Goal: Information Seeking & Learning: Find specific fact

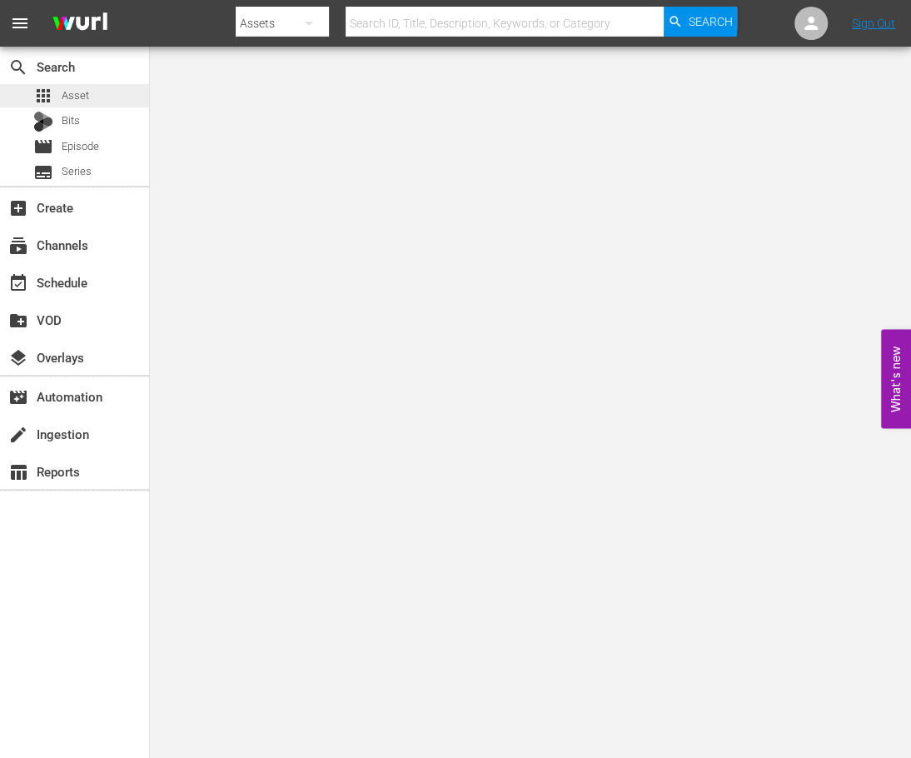
click at [92, 92] on div "apps Asset" at bounding box center [74, 95] width 149 height 23
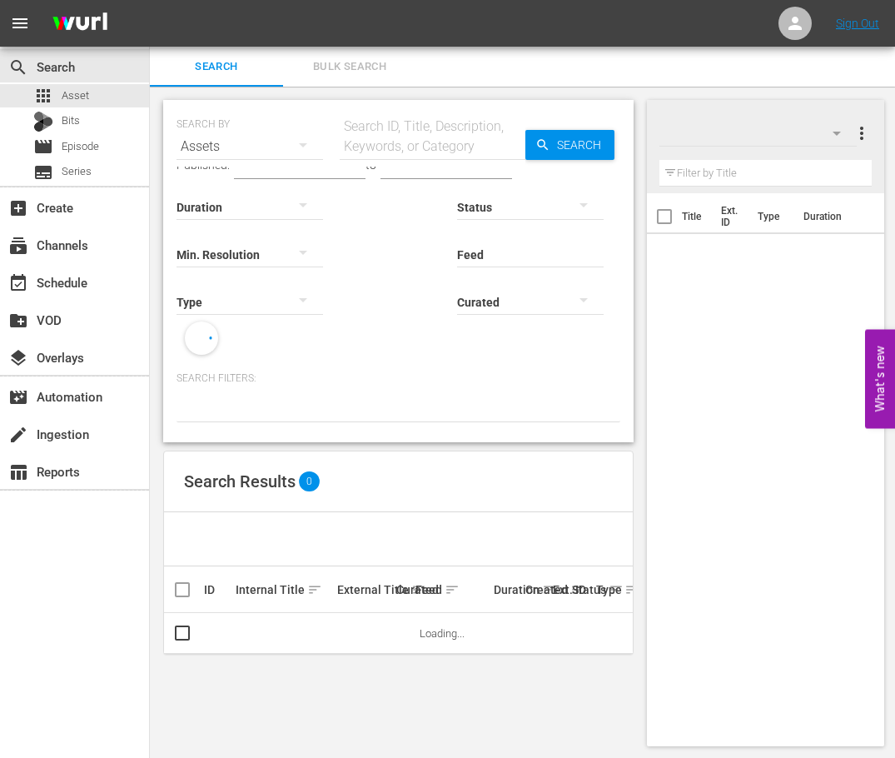
click at [644, 196] on div "SEARCH BY Search By Assets Search ID, Title, Description, Keywords, or Category…" at bounding box center [398, 423] width 497 height 673
click at [421, 122] on div "Search ID, Title, Description, Keywords, or Category" at bounding box center [433, 137] width 186 height 40
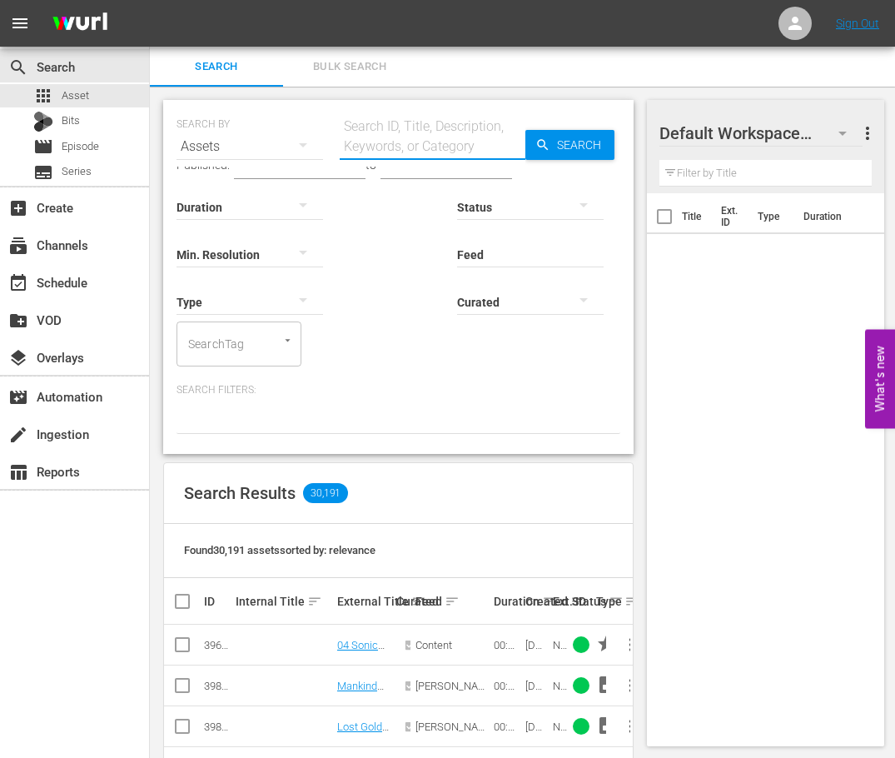
click at [440, 147] on input "text" at bounding box center [433, 147] width 186 height 40
paste input "52529"
type input "52529"
click at [547, 143] on icon "button" at bounding box center [543, 144] width 15 height 15
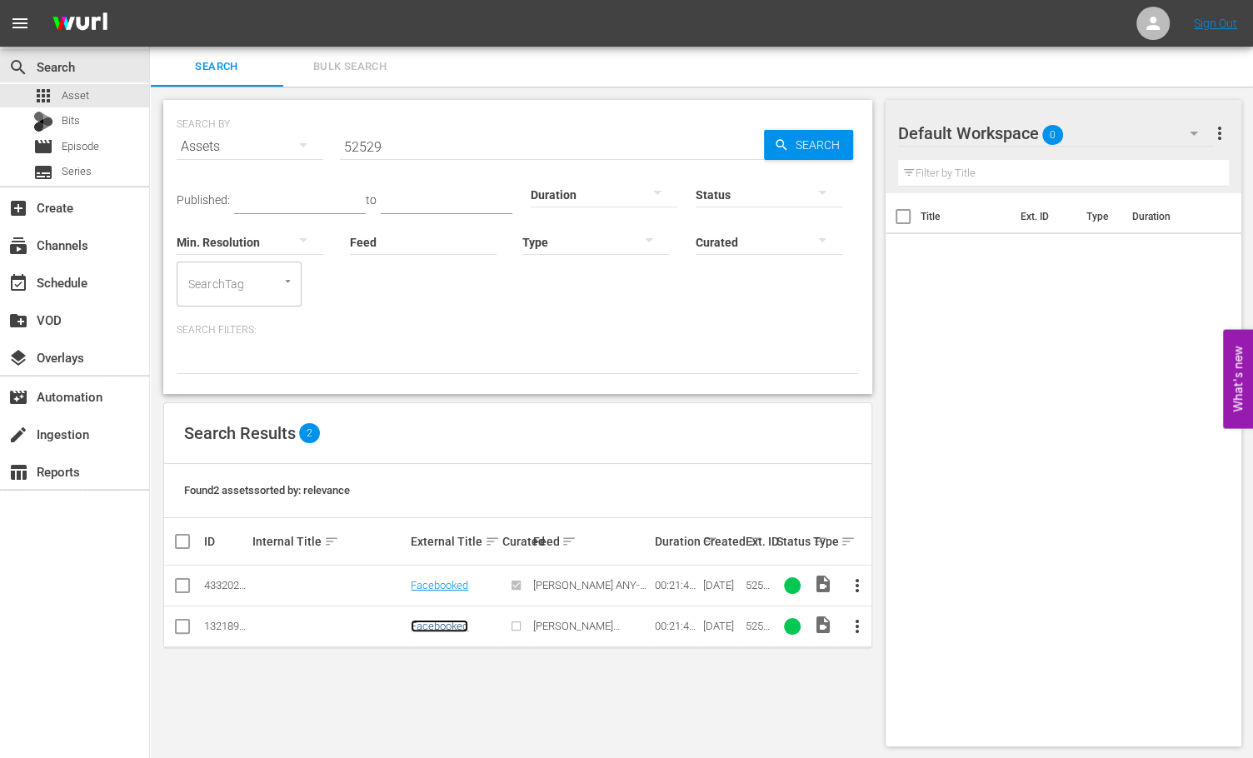
click at [445, 624] on link "Facebooked" at bounding box center [439, 626] width 57 height 12
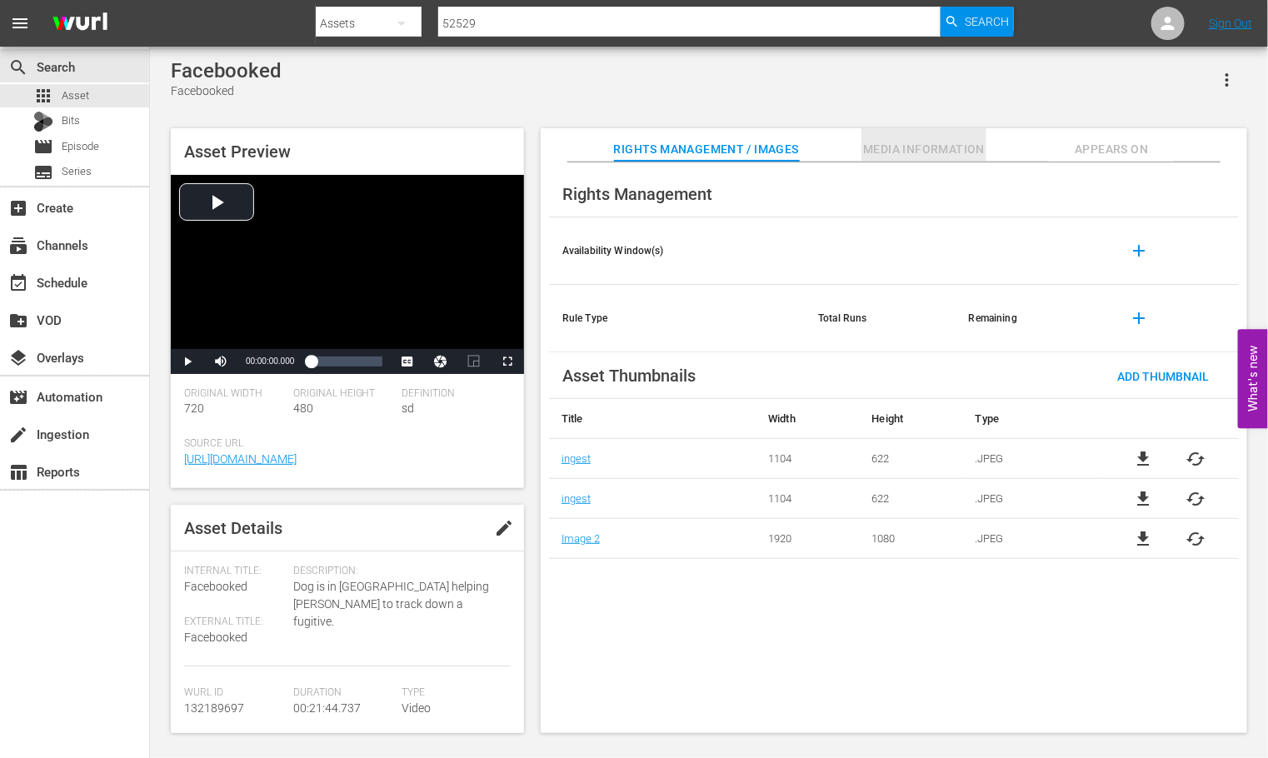
click at [910, 148] on span "Media Information" at bounding box center [923, 149] width 125 height 21
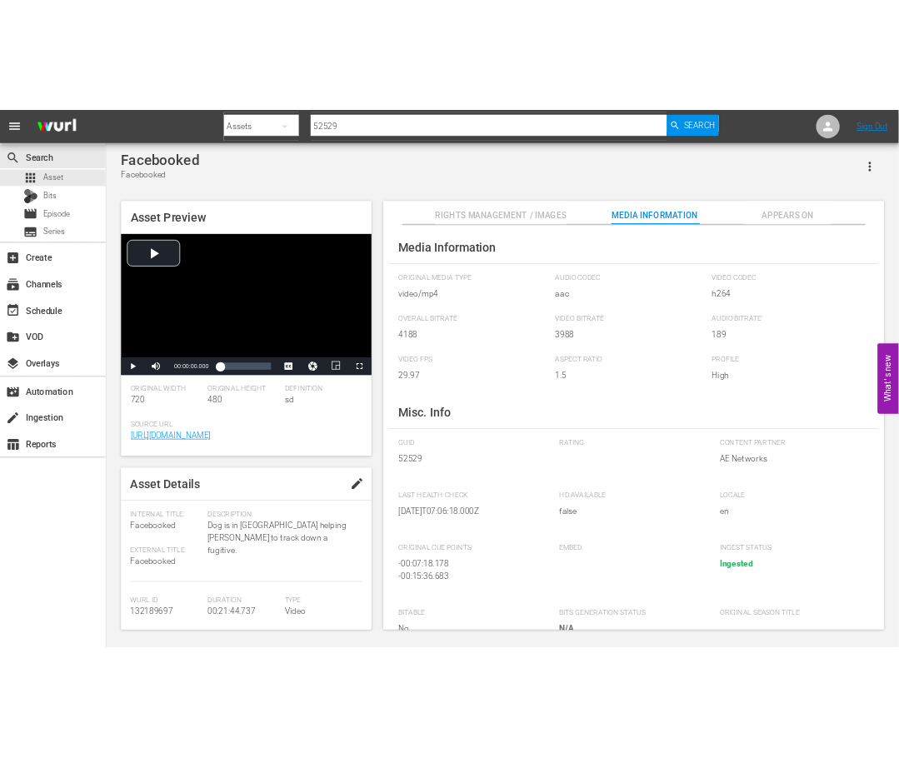
scroll to position [104, 0]
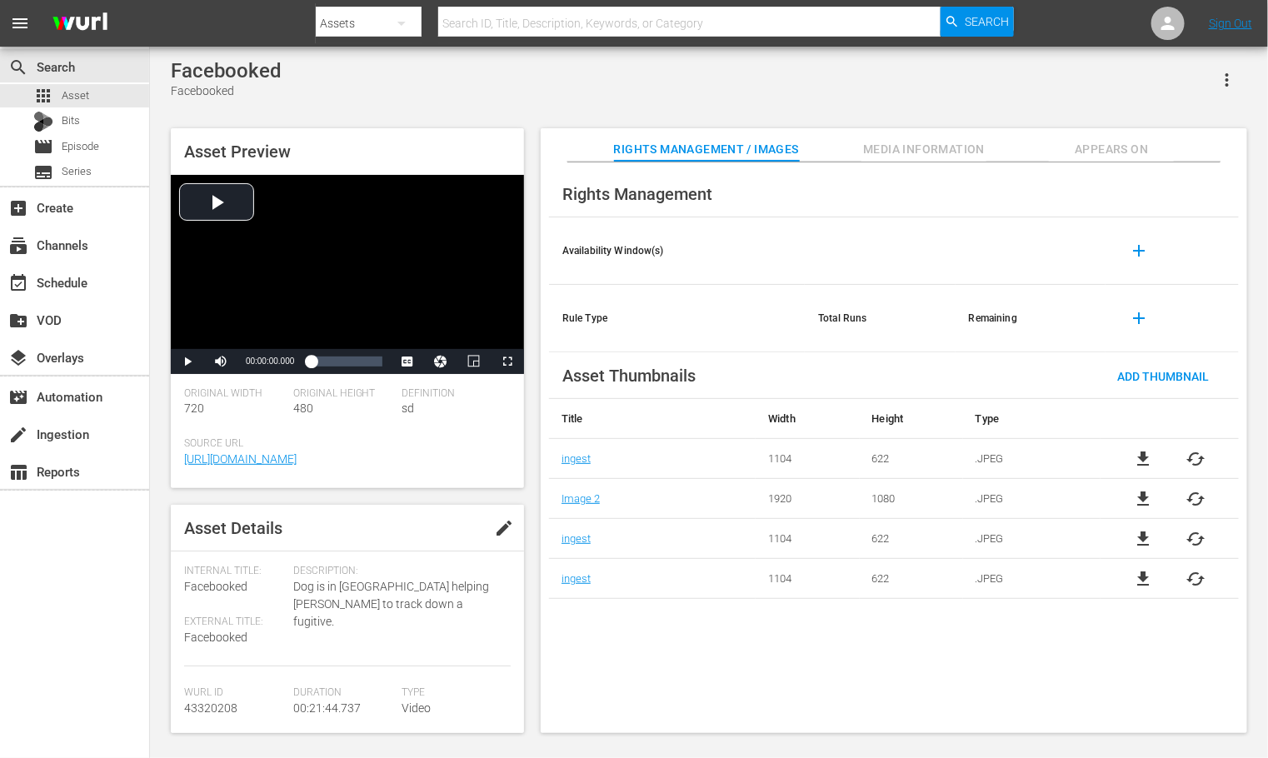
click at [908, 139] on span "Media Information" at bounding box center [923, 149] width 125 height 21
